Goal: Find specific page/section: Find specific page/section

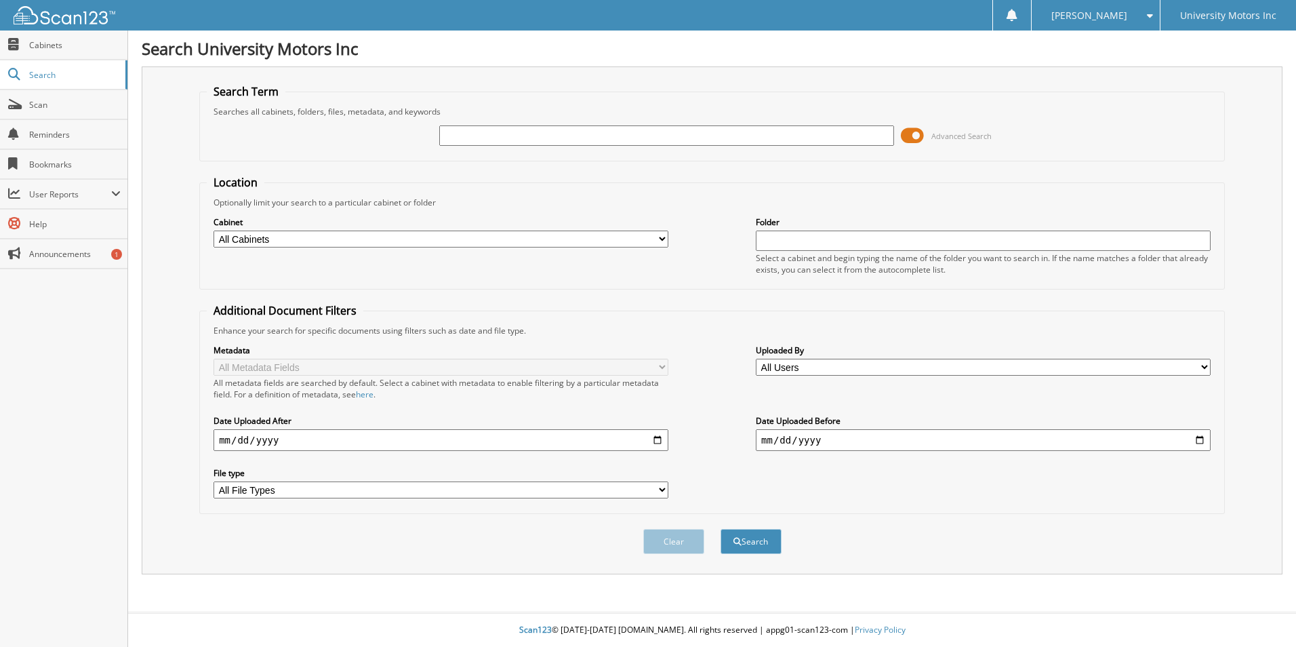
drag, startPoint x: 458, startPoint y: 135, endPoint x: 454, endPoint y: 129, distance: 7.3
click at [455, 129] on input "text" at bounding box center [666, 135] width 455 height 20
type input "67128"
click at [739, 540] on button "Search" at bounding box center [751, 541] width 61 height 25
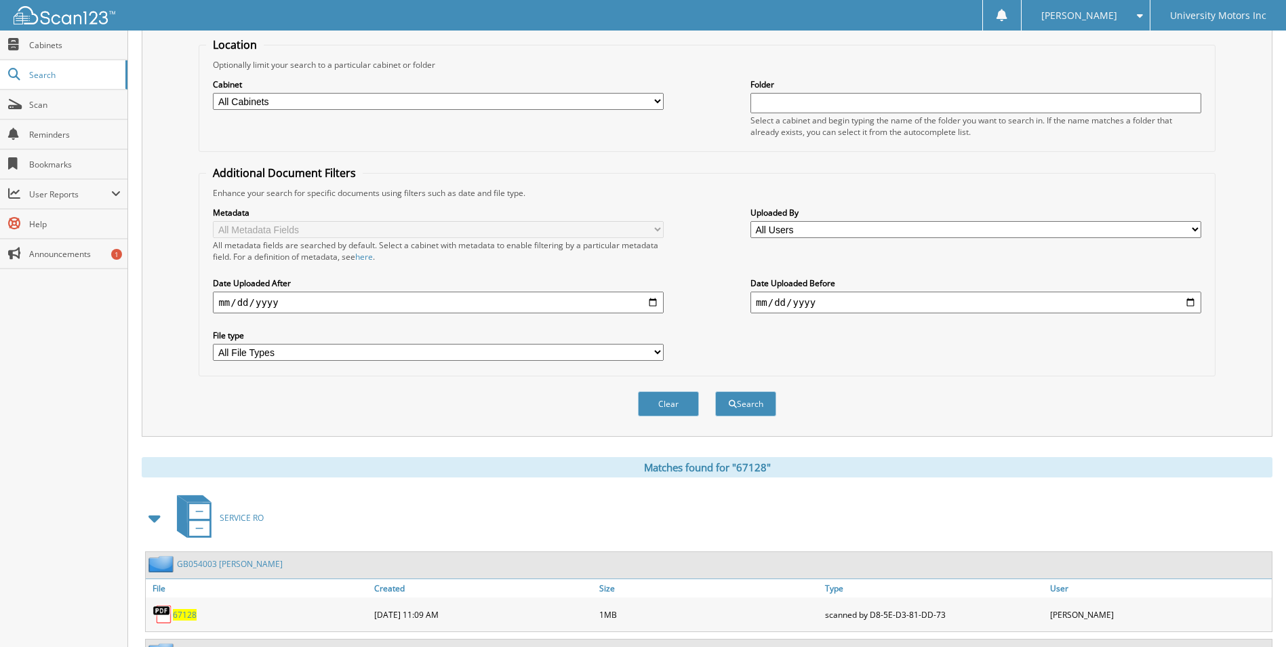
scroll to position [339, 0]
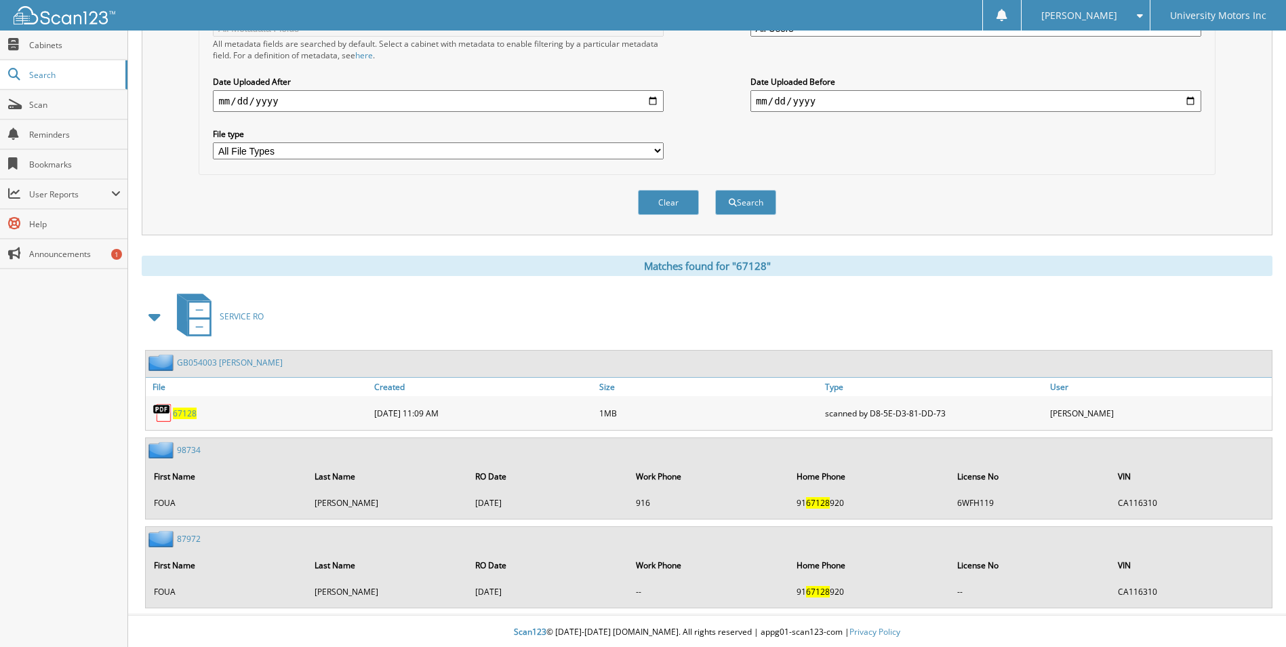
click at [178, 413] on span "67128" at bounding box center [185, 413] width 24 height 12
